Goal: Find specific page/section: Find specific page/section

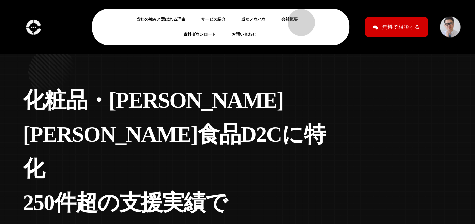
drag, startPoint x: 298, startPoint y: 19, endPoint x: 303, endPoint y: 21, distance: 5.2
click at [298, 19] on link "会社概要" at bounding box center [292, 19] width 22 height 8
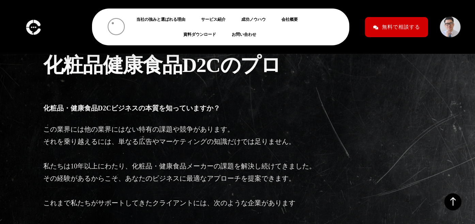
scroll to position [1584, 0]
